Goal: Information Seeking & Learning: Learn about a topic

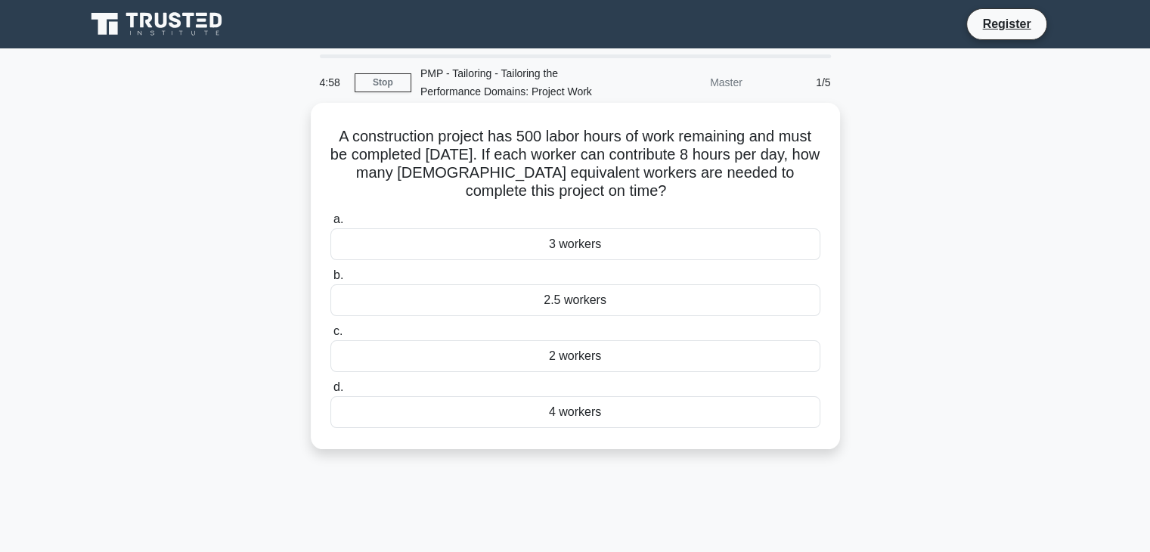
click at [629, 336] on label "c. 2 workers" at bounding box center [575, 347] width 490 height 50
click at [330, 336] on input "c. 2 workers" at bounding box center [330, 332] width 0 height 10
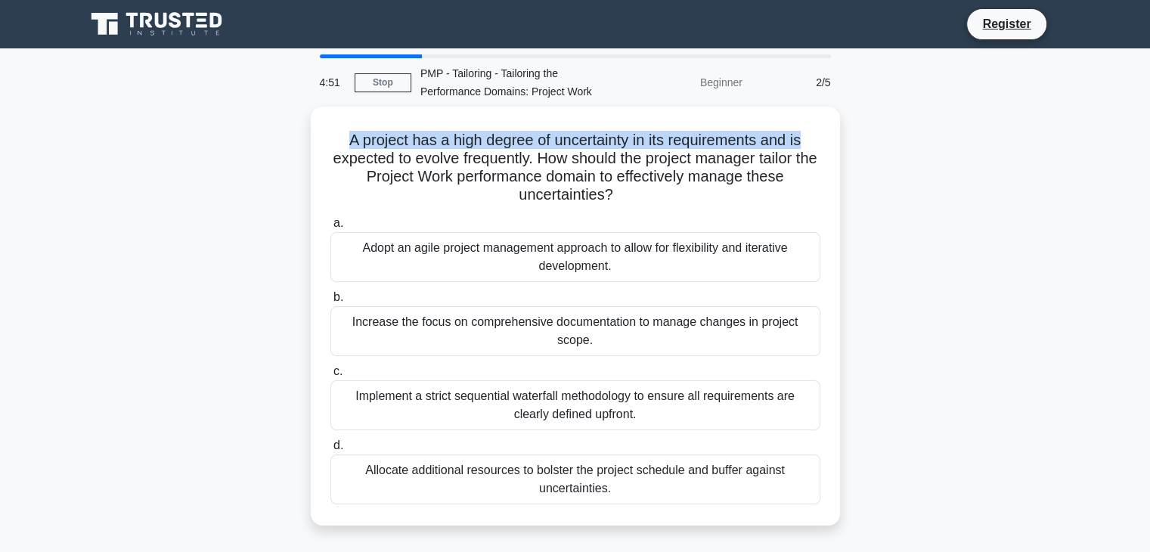
drag, startPoint x: 1149, startPoint y: 106, endPoint x: 1155, endPoint y: 134, distance: 28.6
click at [1149, 134] on html "Register 4:51 Stop" at bounding box center [575, 408] width 1150 height 816
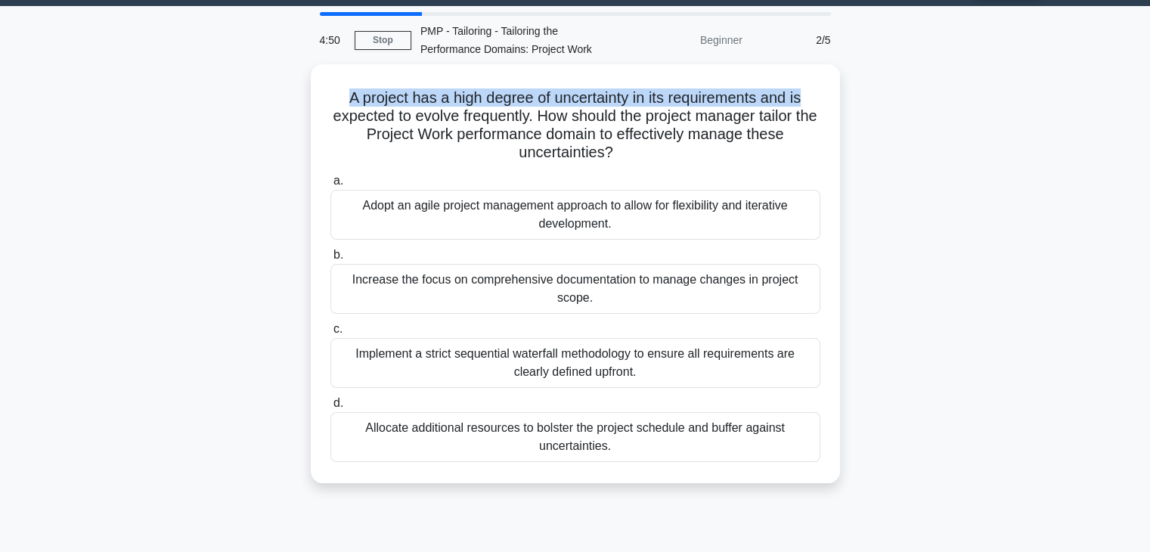
scroll to position [48, 0]
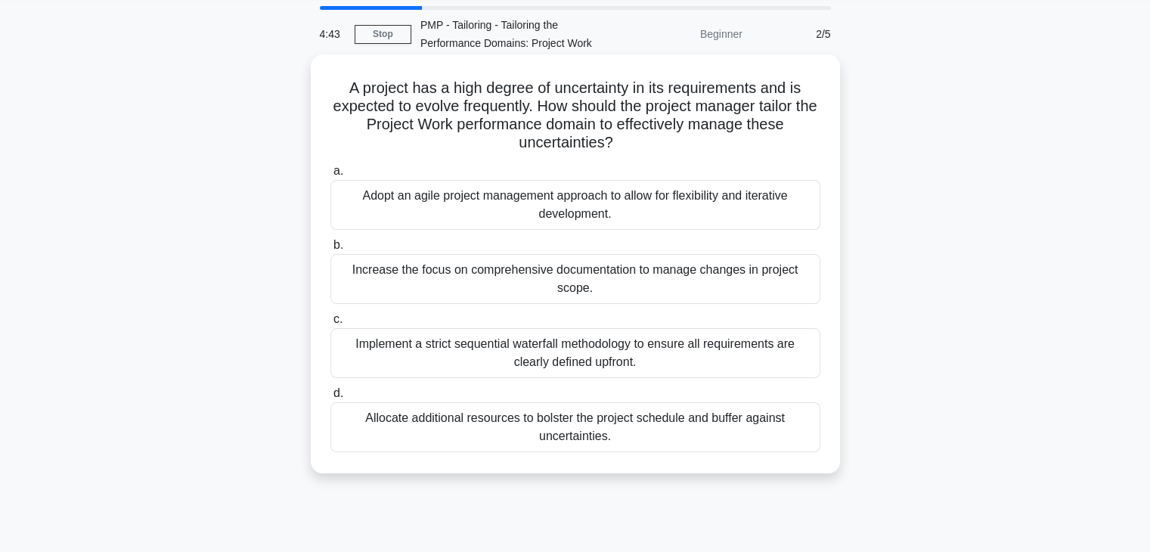
click at [579, 433] on div "Allocate additional resources to bolster the project schedule and buffer agains…" at bounding box center [575, 427] width 490 height 50
click at [330, 398] on input "d. Allocate additional resources to bolster the project schedule and buffer aga…" at bounding box center [330, 394] width 0 height 10
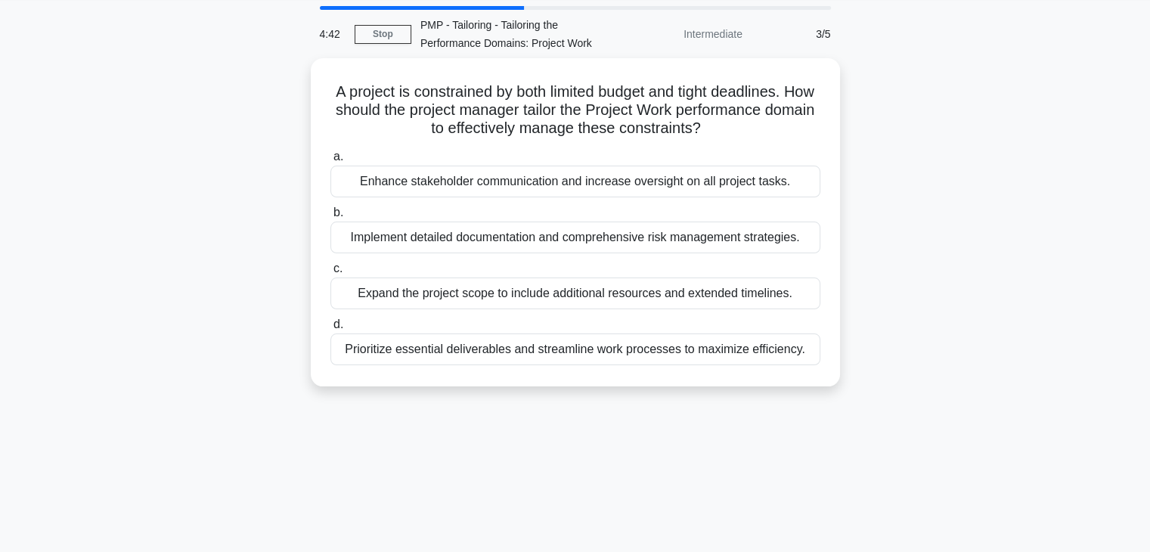
scroll to position [0, 0]
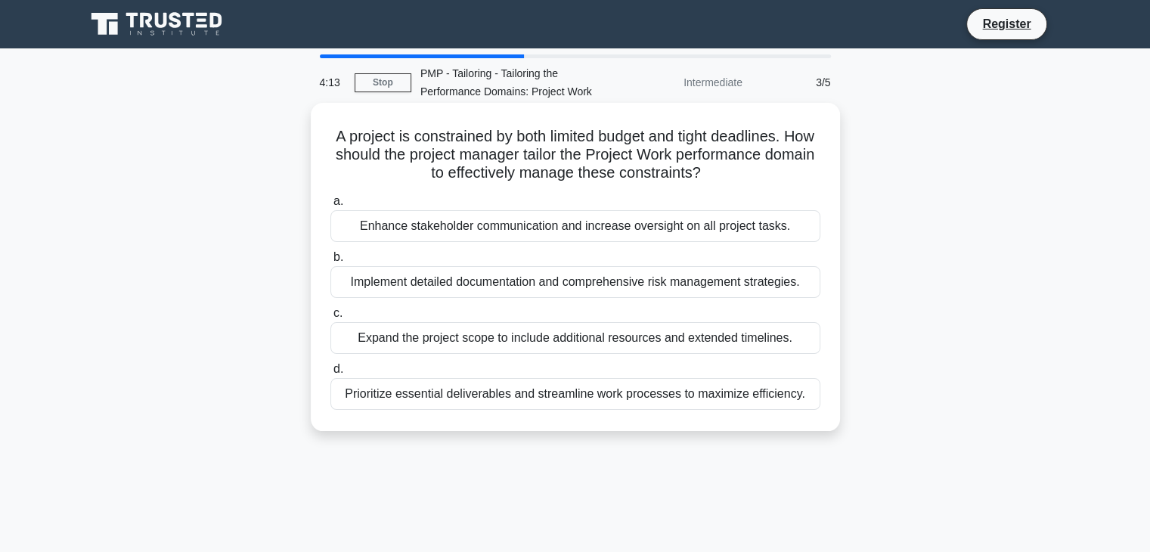
click at [501, 231] on div "Enhance stakeholder communication and increase oversight on all project tasks." at bounding box center [575, 226] width 490 height 32
click at [330, 206] on input "a. Enhance stakeholder communication and increase oversight on all project task…" at bounding box center [330, 202] width 0 height 10
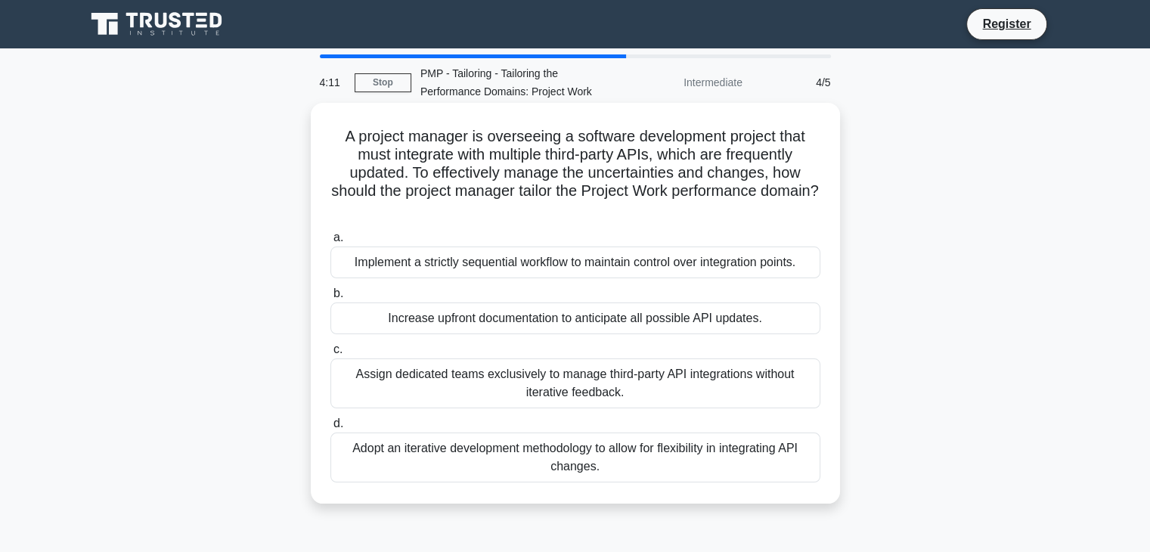
click at [501, 273] on div "Implement a strictly sequential workflow to maintain control over integration p…" at bounding box center [575, 262] width 490 height 32
click at [330, 243] on input "a. Implement a strictly sequential workflow to maintain control over integratio…" at bounding box center [330, 238] width 0 height 10
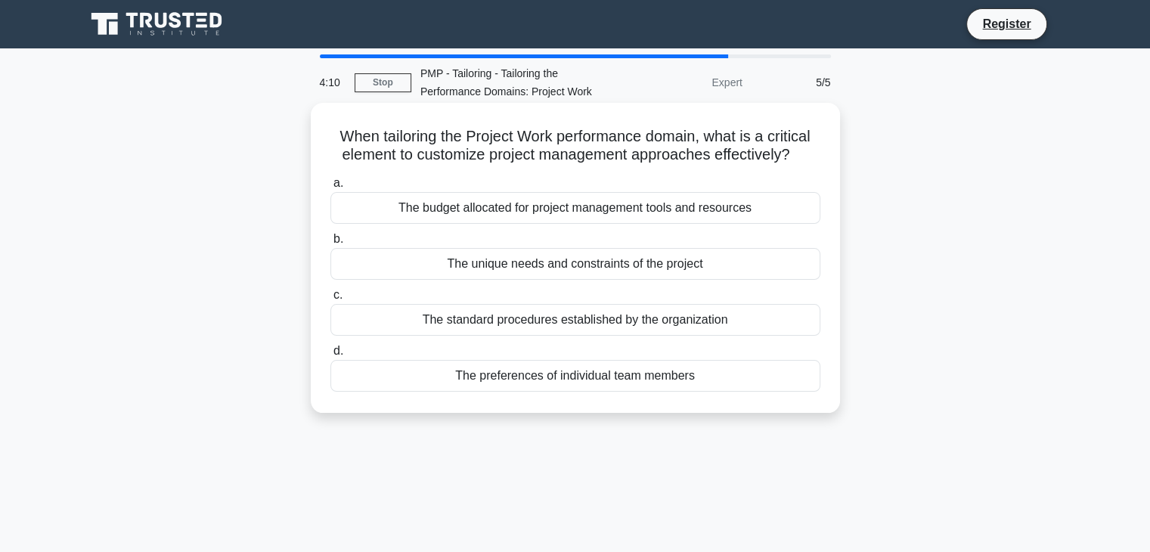
click at [475, 221] on div "The budget allocated for project management tools and resources" at bounding box center [575, 208] width 490 height 32
click at [330, 188] on input "a. The budget allocated for project management tools and resources" at bounding box center [330, 183] width 0 height 10
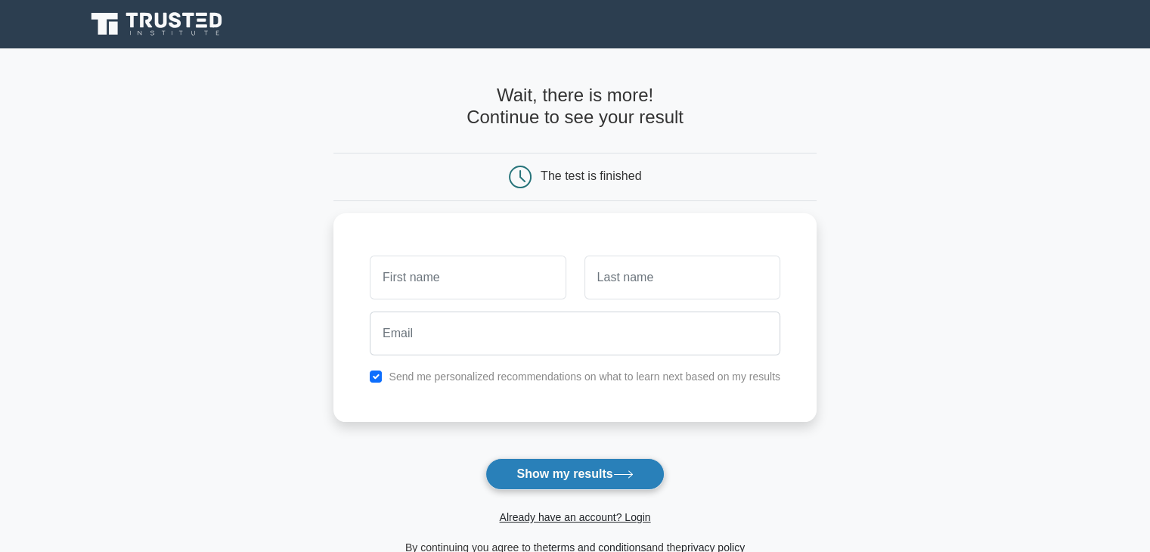
click at [590, 485] on button "Show my results" at bounding box center [574, 474] width 178 height 32
